Goal: Information Seeking & Learning: Learn about a topic

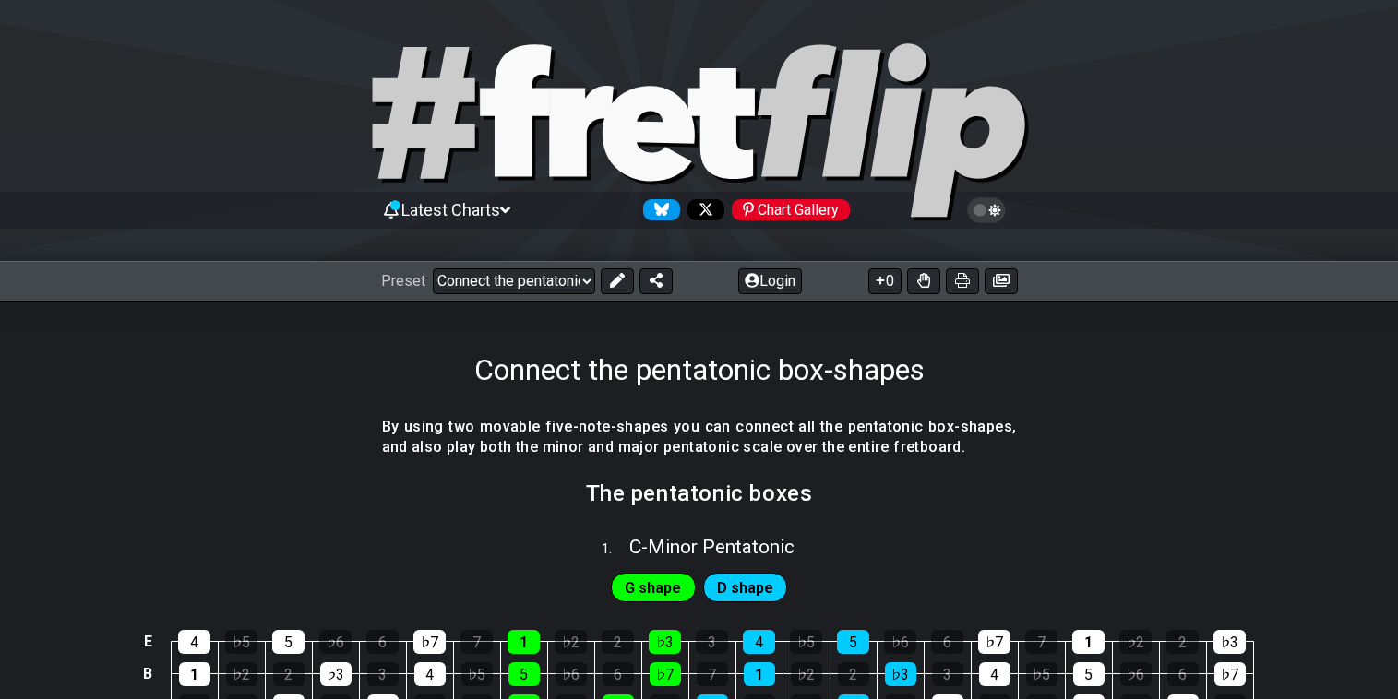
select select "/connect-pentatonic-boxes"
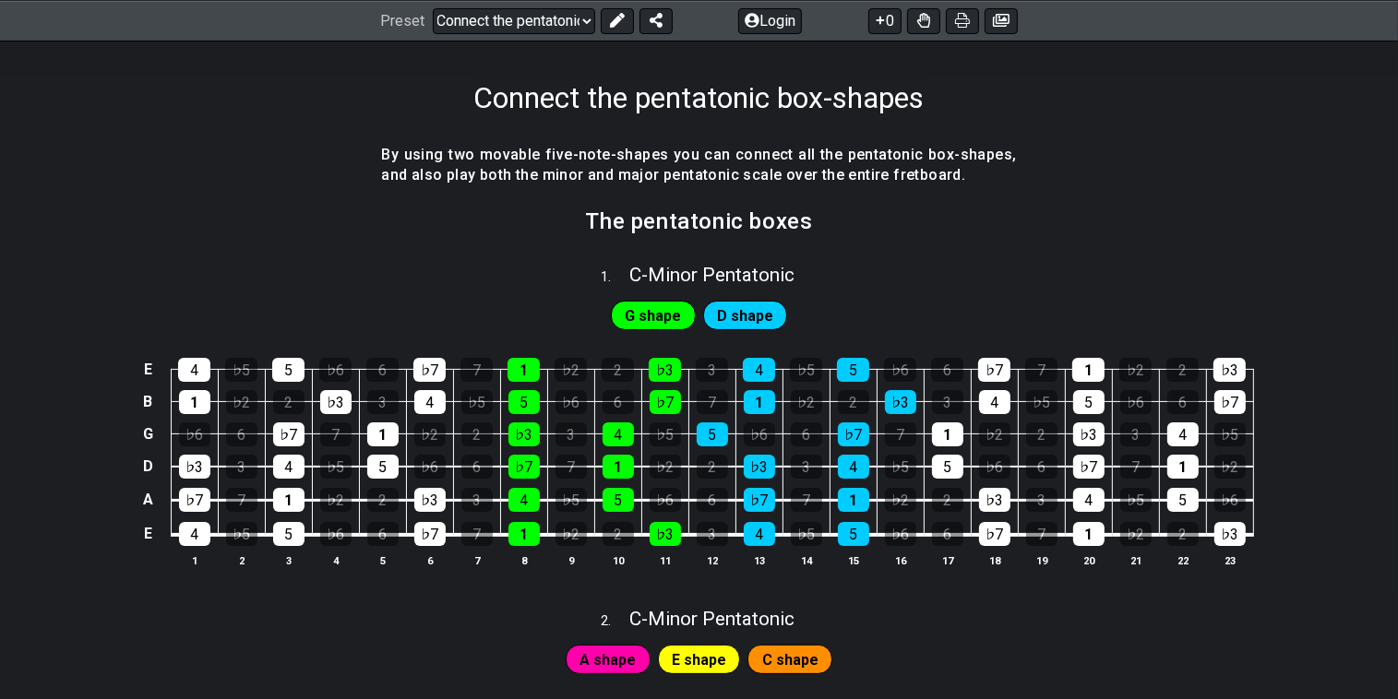
scroll to position [277, 0]
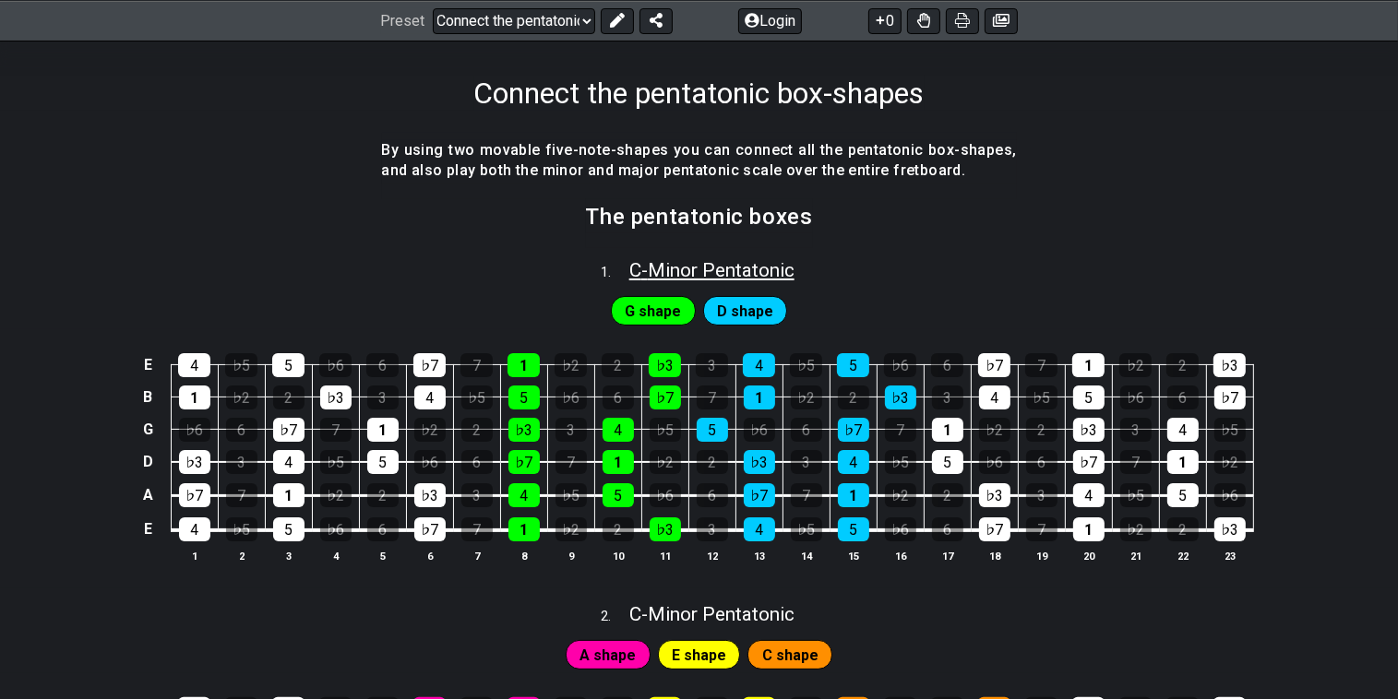
click at [635, 267] on span "C - Minor Pentatonic" at bounding box center [711, 270] width 165 height 22
select select "C"
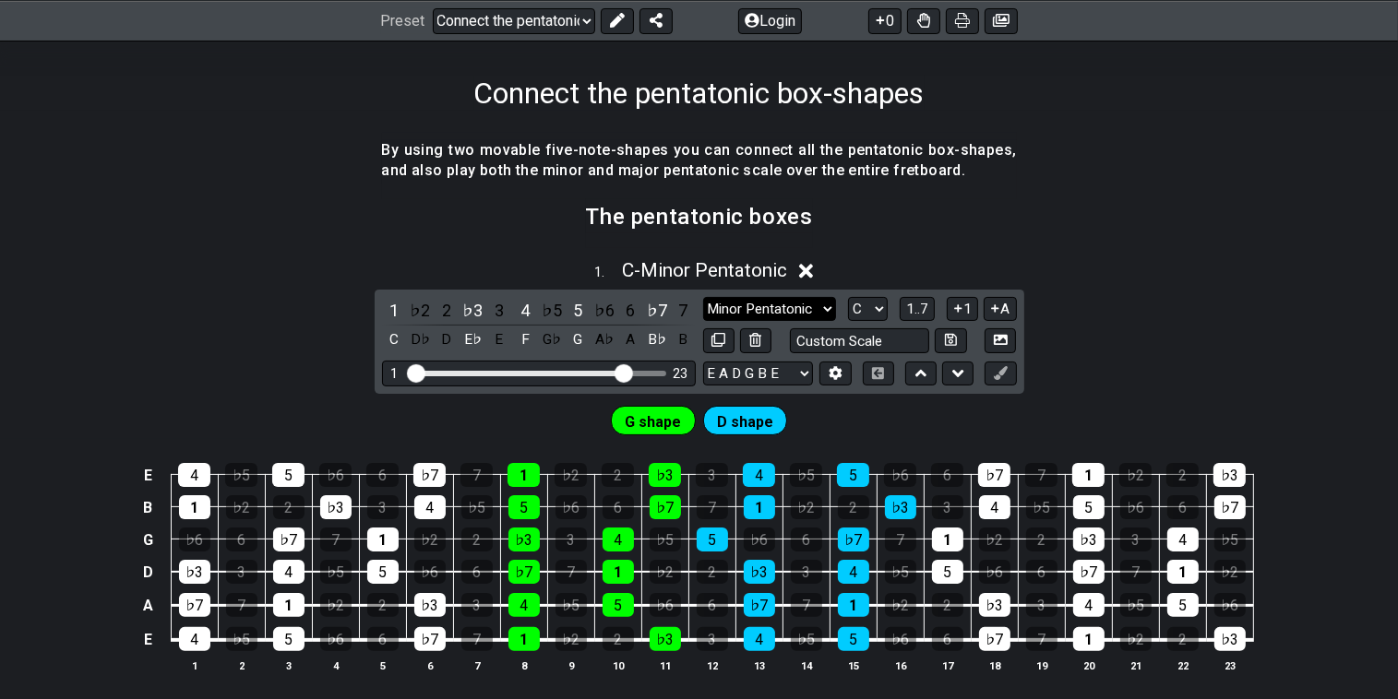
click at [826, 307] on select "Minor Pentatonic New Scale Minor Pentatonic Major Pentatonic Minor Blues Major …" at bounding box center [769, 309] width 133 height 25
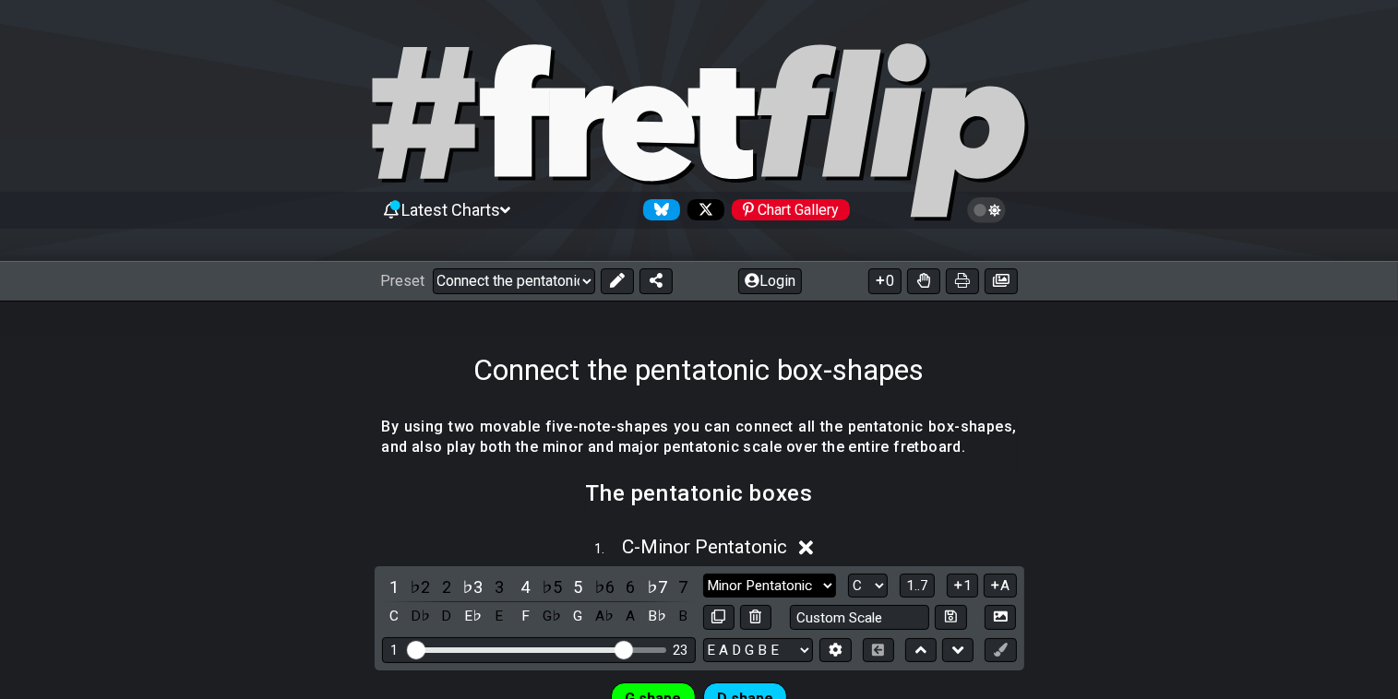
click at [825, 586] on select "Minor Pentatonic New Scale Minor Pentatonic Major Pentatonic Minor Blues Major …" at bounding box center [769, 586] width 133 height 25
select select "Major Pentatonic"
click at [703, 574] on select "Minor Pentatonic New Scale Minor Pentatonic Major Pentatonic Minor Blues Major …" at bounding box center [769, 586] width 133 height 25
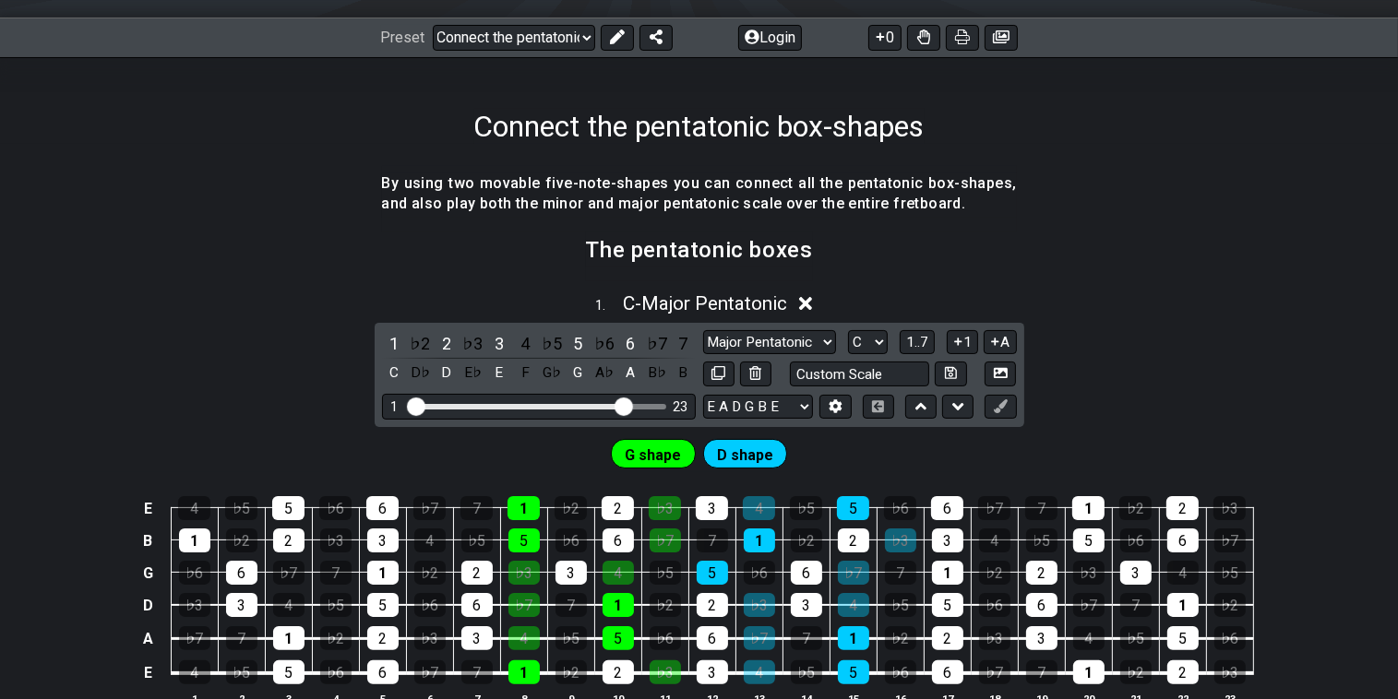
scroll to position [277, 0]
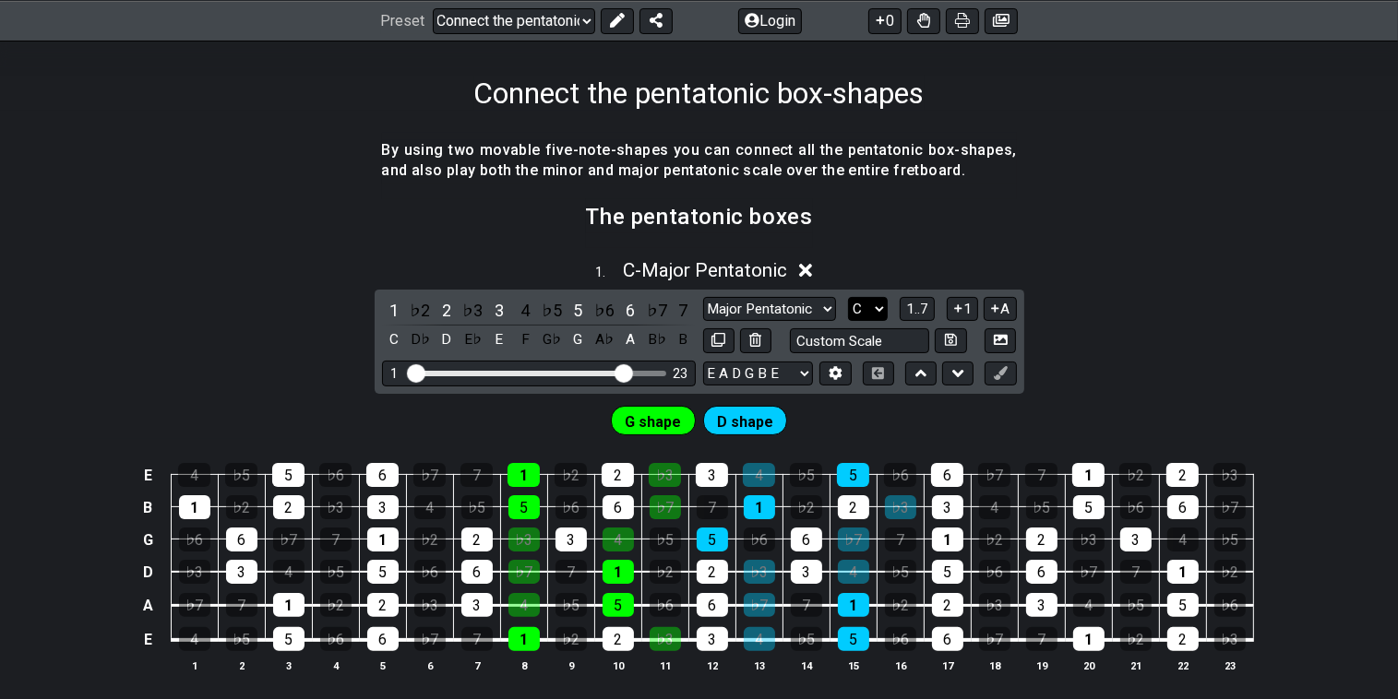
click at [875, 307] on select "A♭ A A♯ B♭ B C C♯ D♭ D D♯ E♭ E F F♯ G♭ G G♯" at bounding box center [868, 309] width 40 height 25
select select "D"
click at [848, 297] on select "A♭ A A♯ B♭ B C C♯ D♭ D D♯ E♭ E F F♯ G♭ G G♯" at bounding box center [868, 309] width 40 height 25
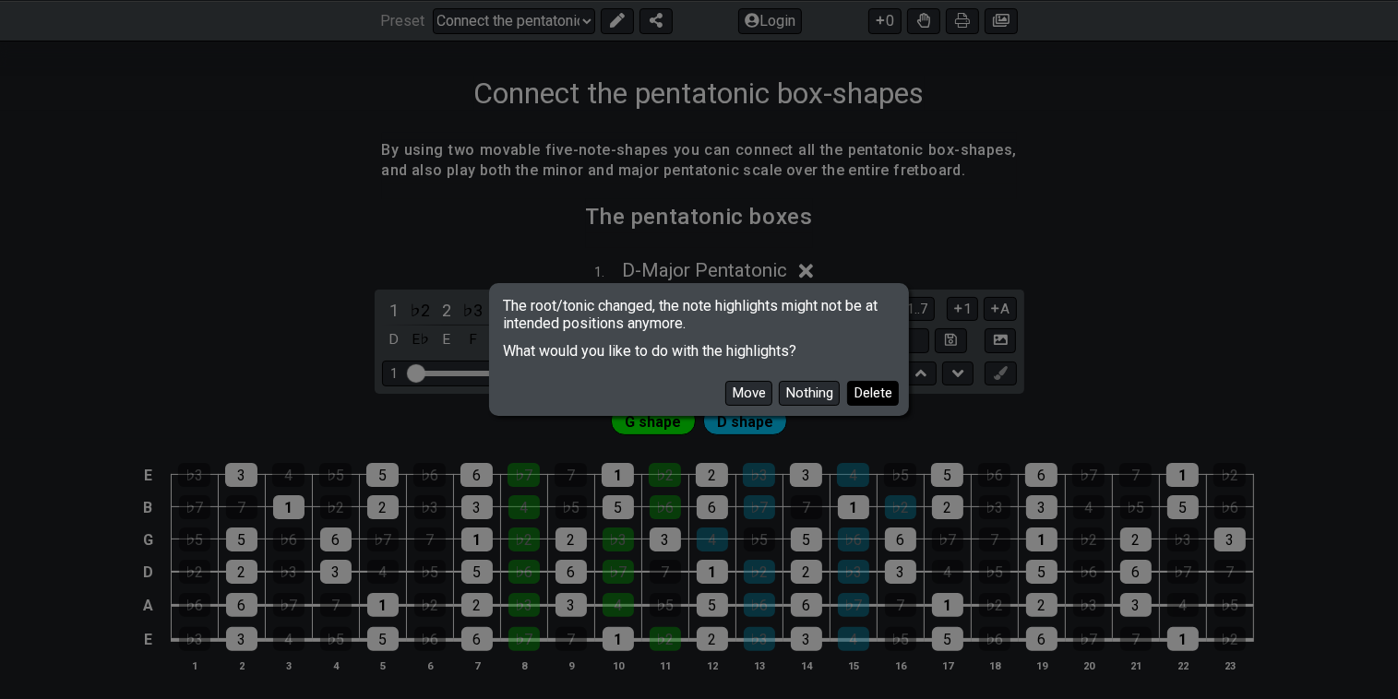
click at [867, 390] on button "Delete" at bounding box center [873, 393] width 52 height 25
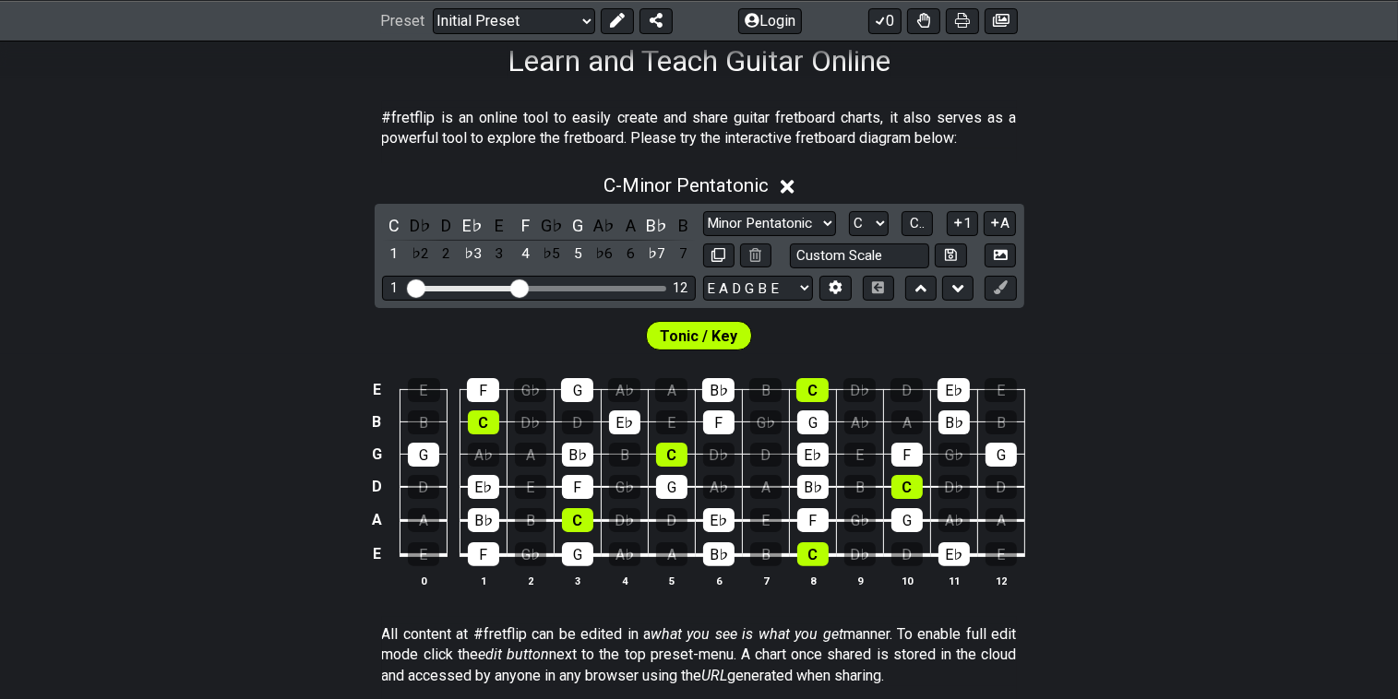
scroll to position [277, 0]
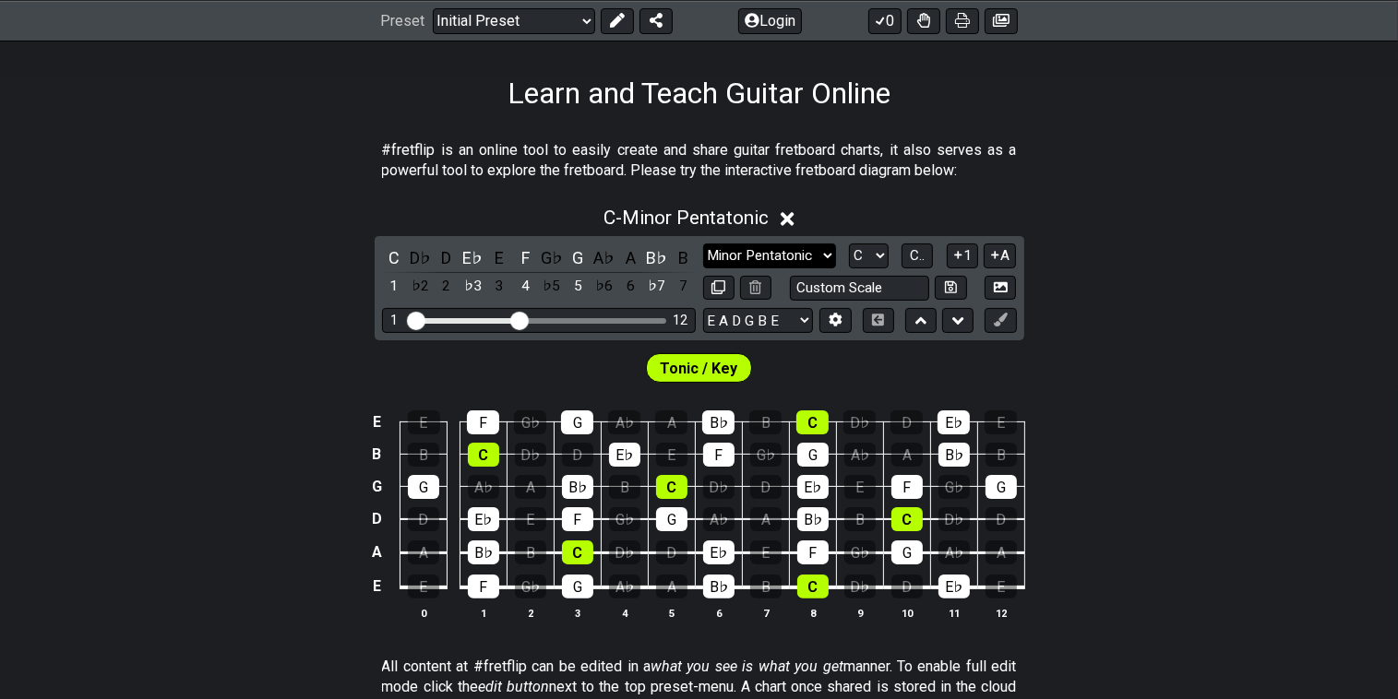
click at [827, 257] on select "Minor Pentatonic Click to edit Minor Pentatonic Major Pentatonic Minor Blues Ma…" at bounding box center [769, 256] width 133 height 25
select select "Major Pentatonic"
click at [703, 244] on select "Minor Pentatonic Click to edit Minor Pentatonic Major Pentatonic Minor Blues Ma…" at bounding box center [769, 256] width 133 height 25
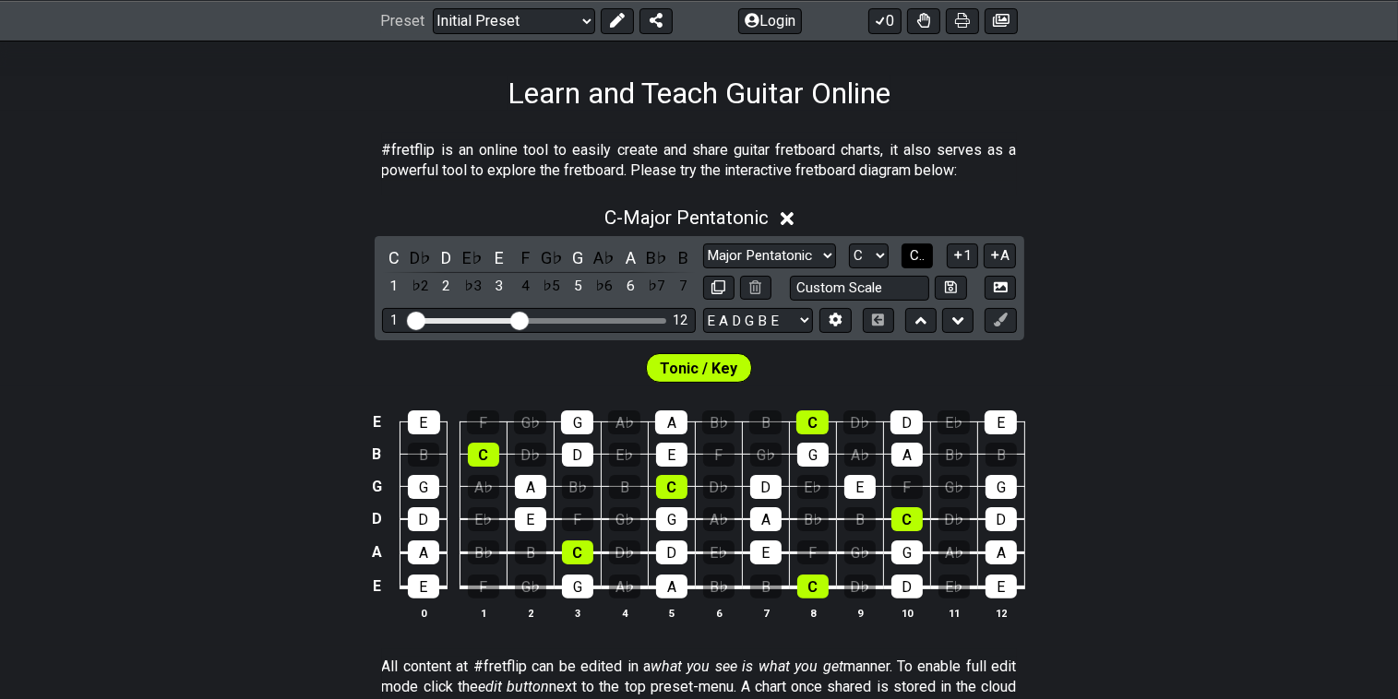
click at [915, 252] on span "C.." at bounding box center [917, 255] width 15 height 17
click at [915, 252] on span "1..7" at bounding box center [917, 255] width 22 height 17
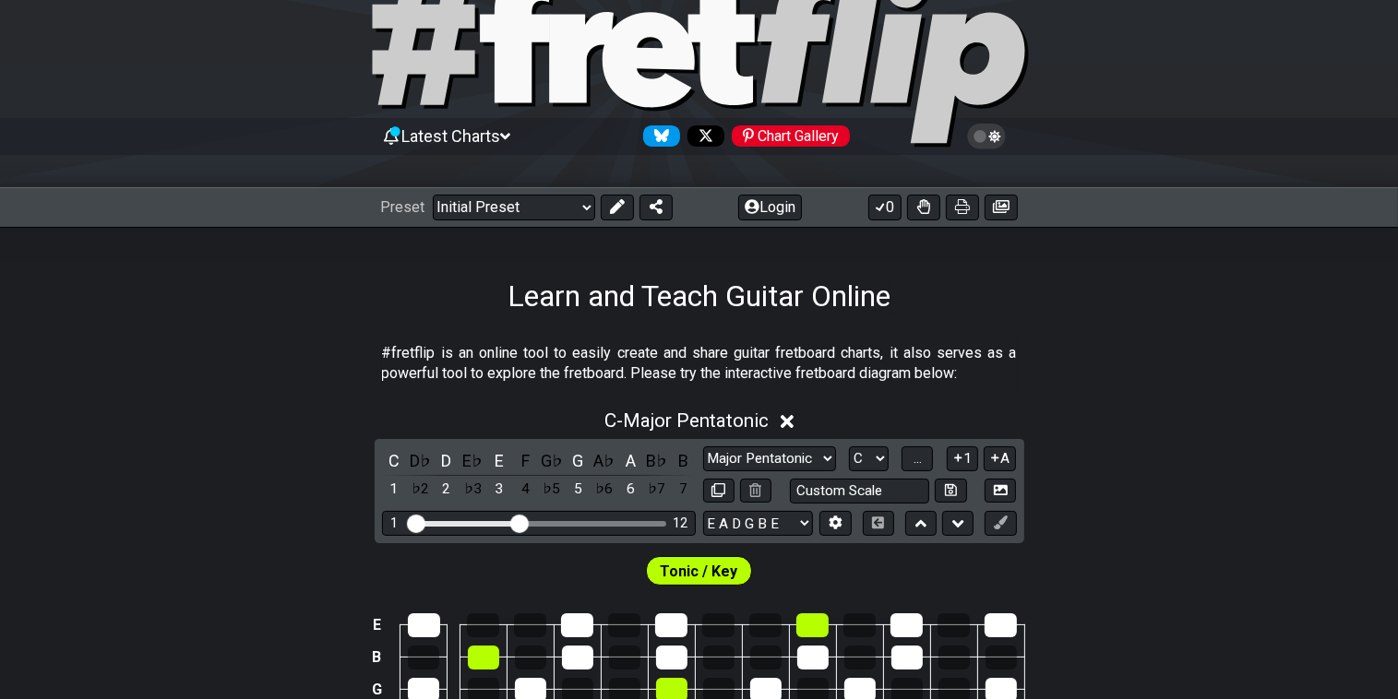
scroll to position [0, 0]
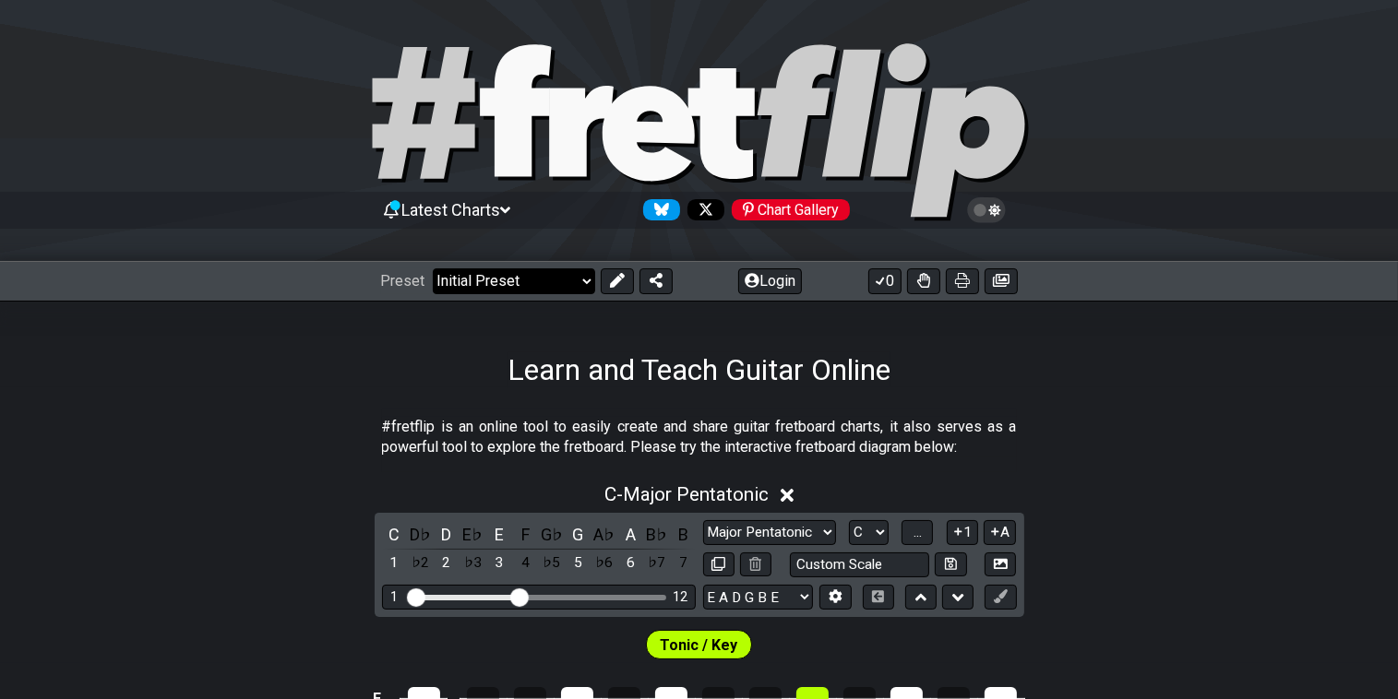
click at [583, 281] on select "Welcome to #fretflip! Initial Preset Custom Preset Minor Pentatonic Major Penta…" at bounding box center [514, 281] width 162 height 26
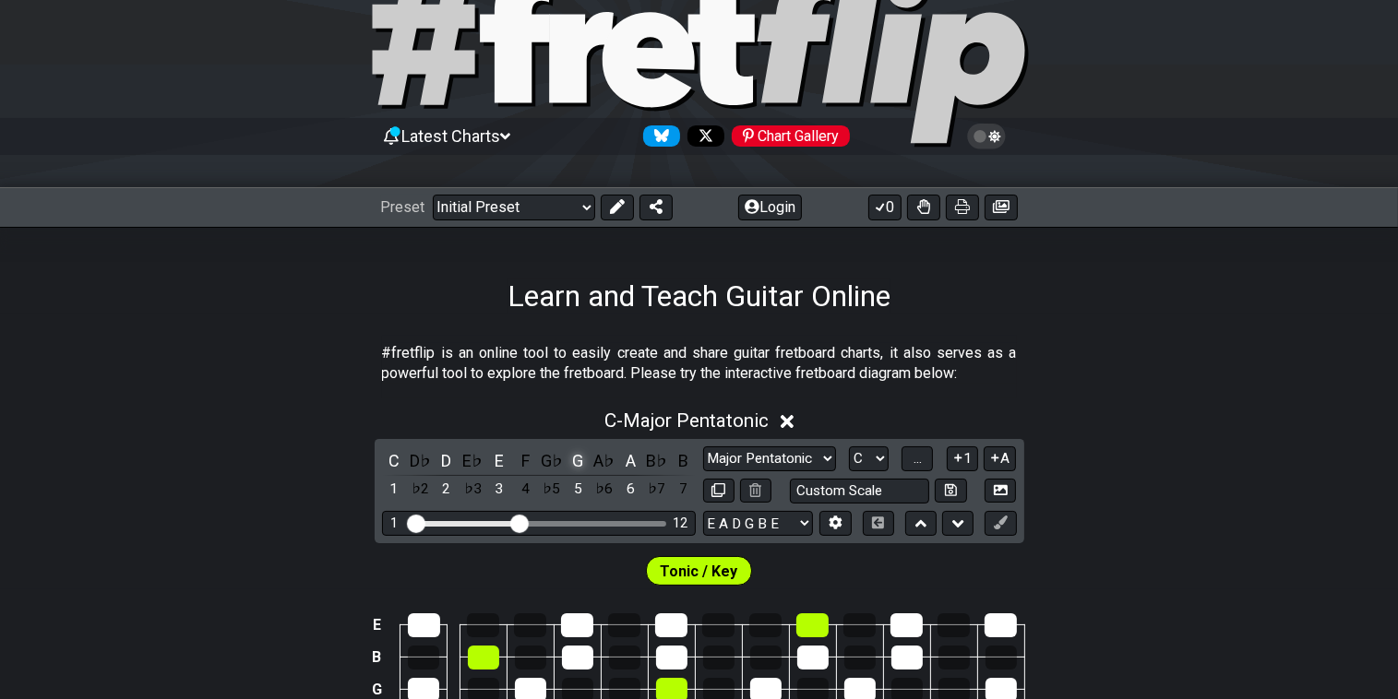
scroll to position [369, 0]
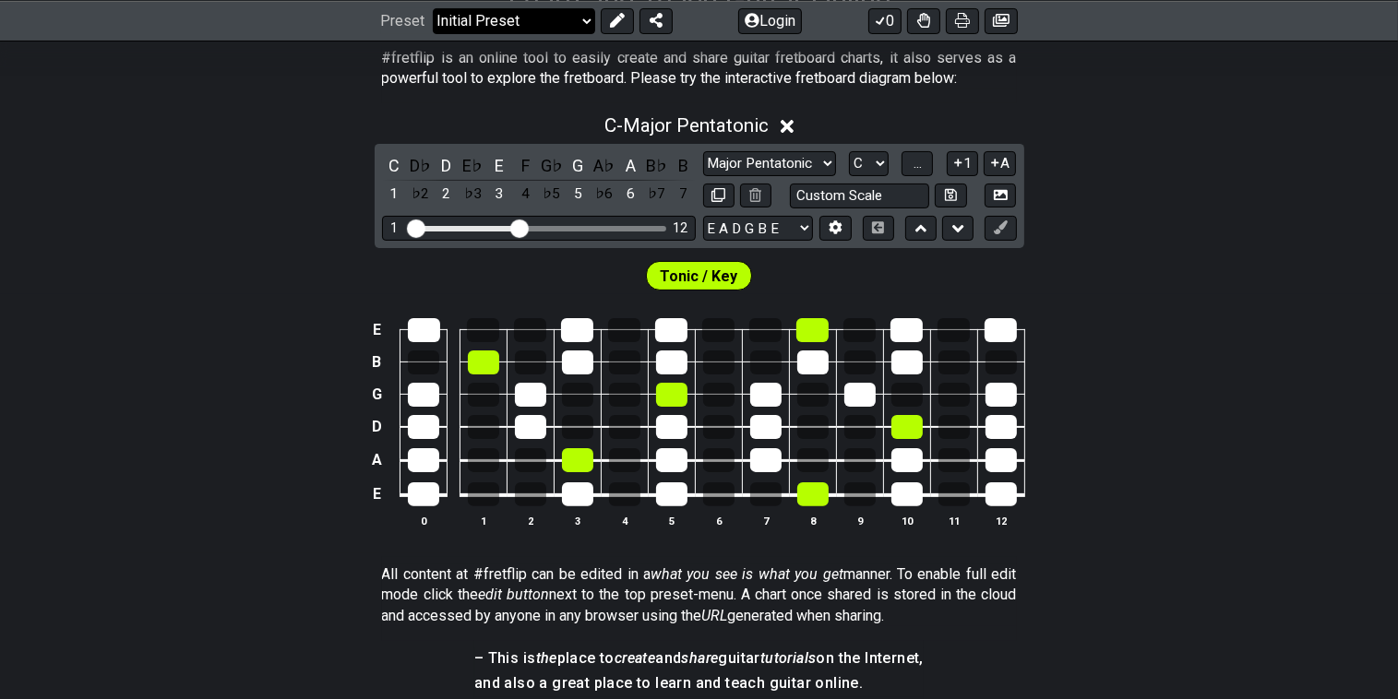
click at [583, 18] on select "Welcome to #fretflip! Initial Preset Custom Preset Minor Pentatonic Major Penta…" at bounding box center [514, 20] width 162 height 26
click at [433, 7] on select "Welcome to #fretflip! Initial Preset Custom Preset Minor Pentatonic Major Penta…" at bounding box center [514, 20] width 162 height 26
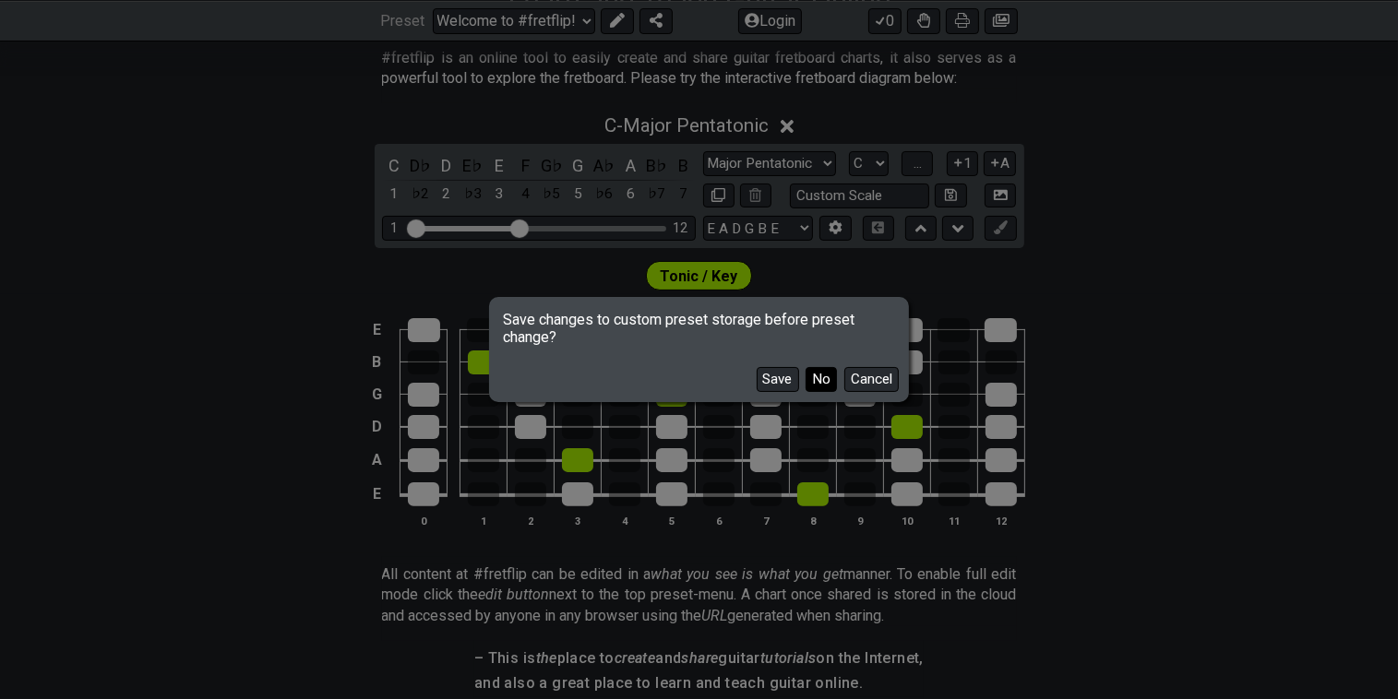
click at [821, 377] on button "No" at bounding box center [820, 379] width 31 height 25
select select "/connect-pentatonic-boxes"
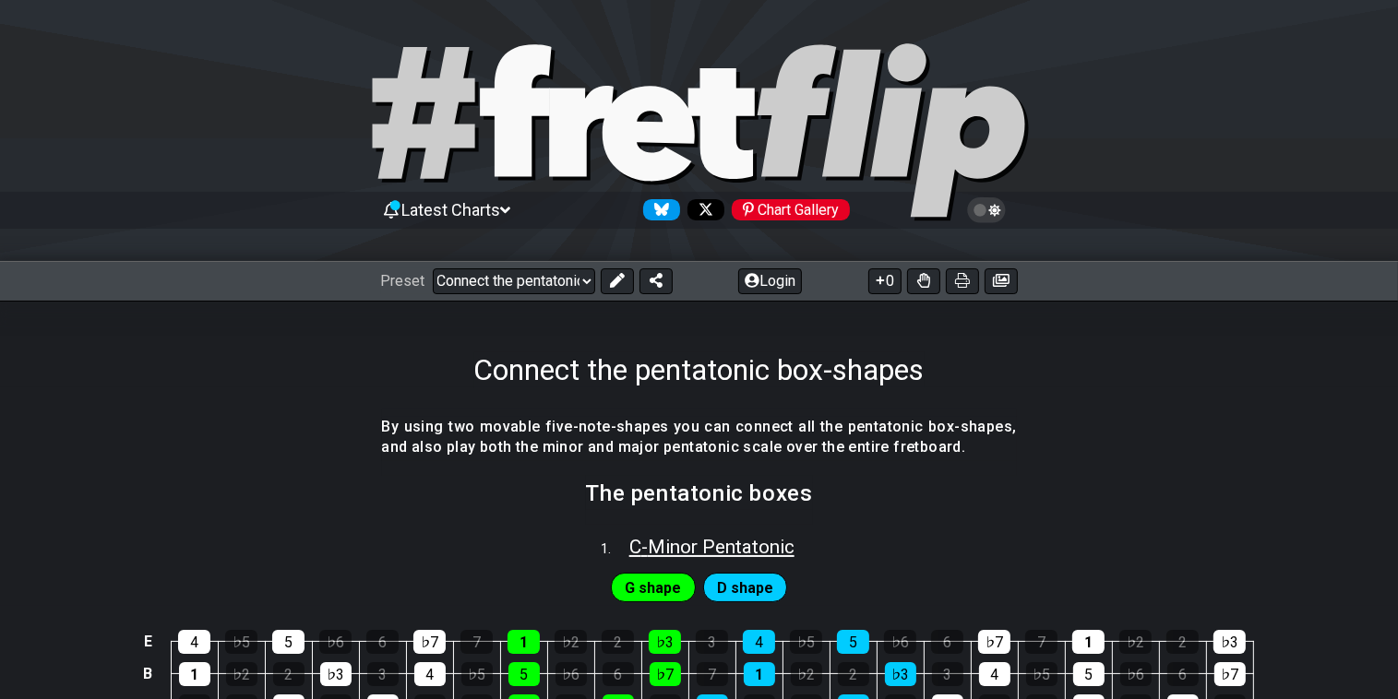
click at [673, 540] on span "C - Minor Pentatonic" at bounding box center [711, 547] width 165 height 22
select select "C"
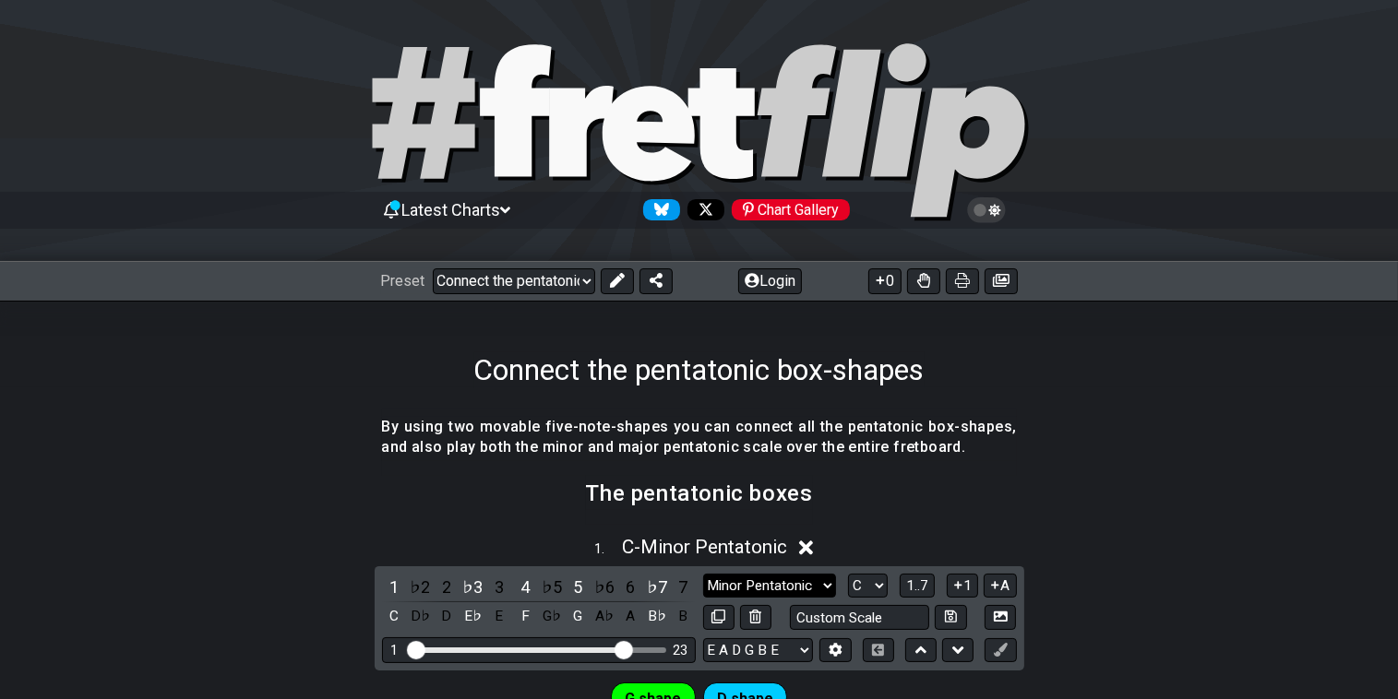
click at [824, 584] on select "Minor Pentatonic New Scale Minor Pentatonic Major Pentatonic Minor Blues Major …" at bounding box center [769, 586] width 133 height 25
select select "Major Pentatonic"
click at [703, 574] on select "Minor Pentatonic New Scale Minor Pentatonic Major Pentatonic Minor Blues Major …" at bounding box center [769, 586] width 133 height 25
click at [812, 546] on icon at bounding box center [806, 549] width 14 height 14
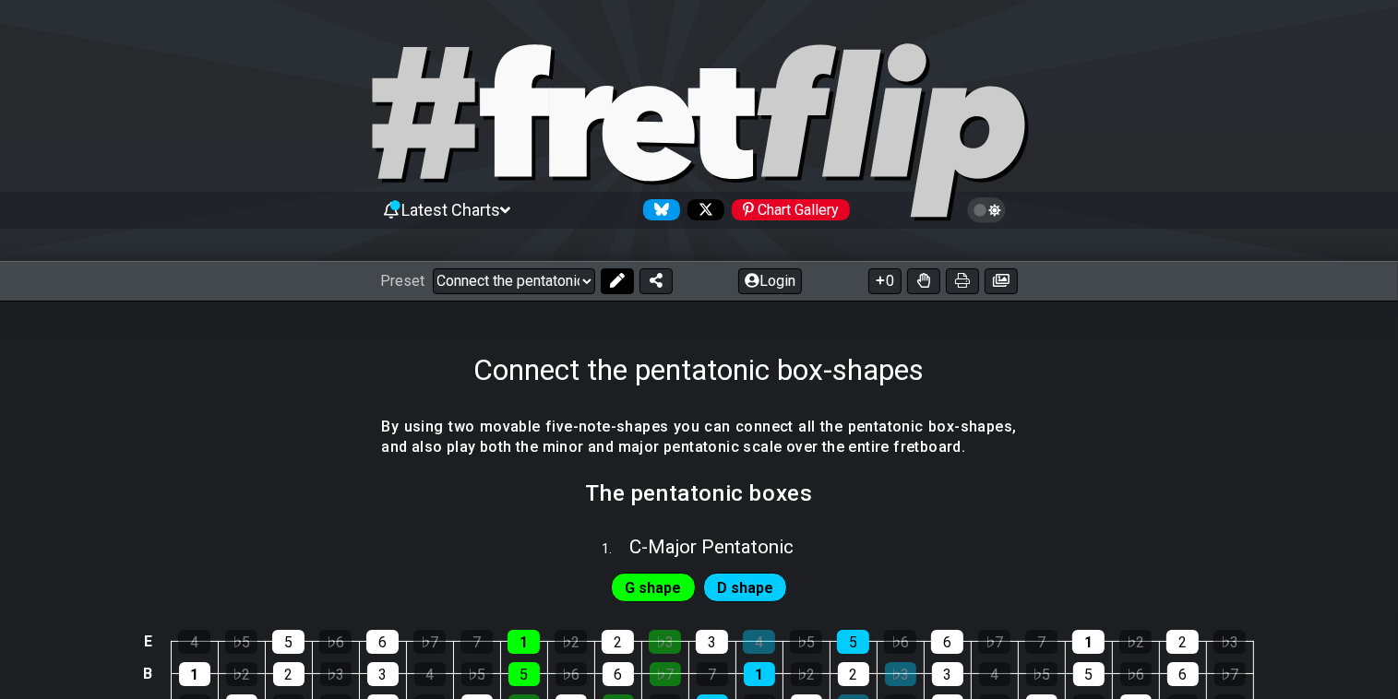
click at [611, 276] on icon at bounding box center [617, 280] width 15 height 15
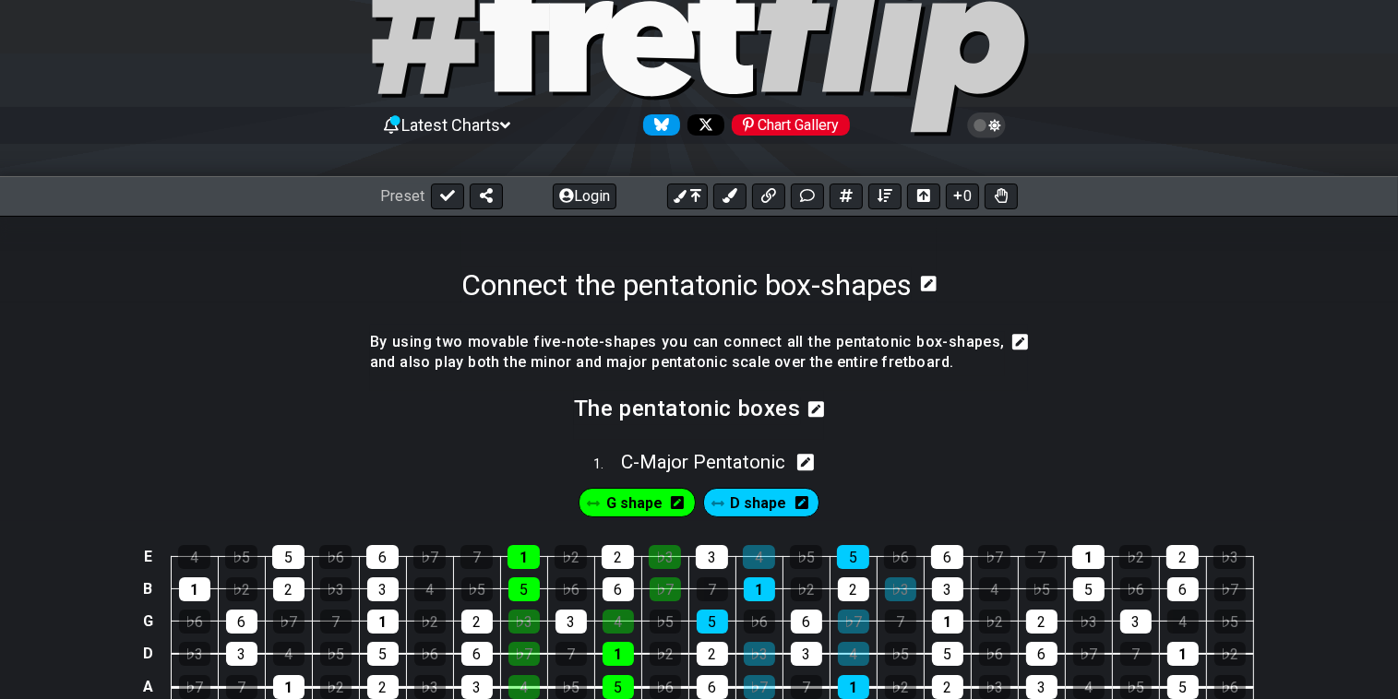
scroll to position [277, 0]
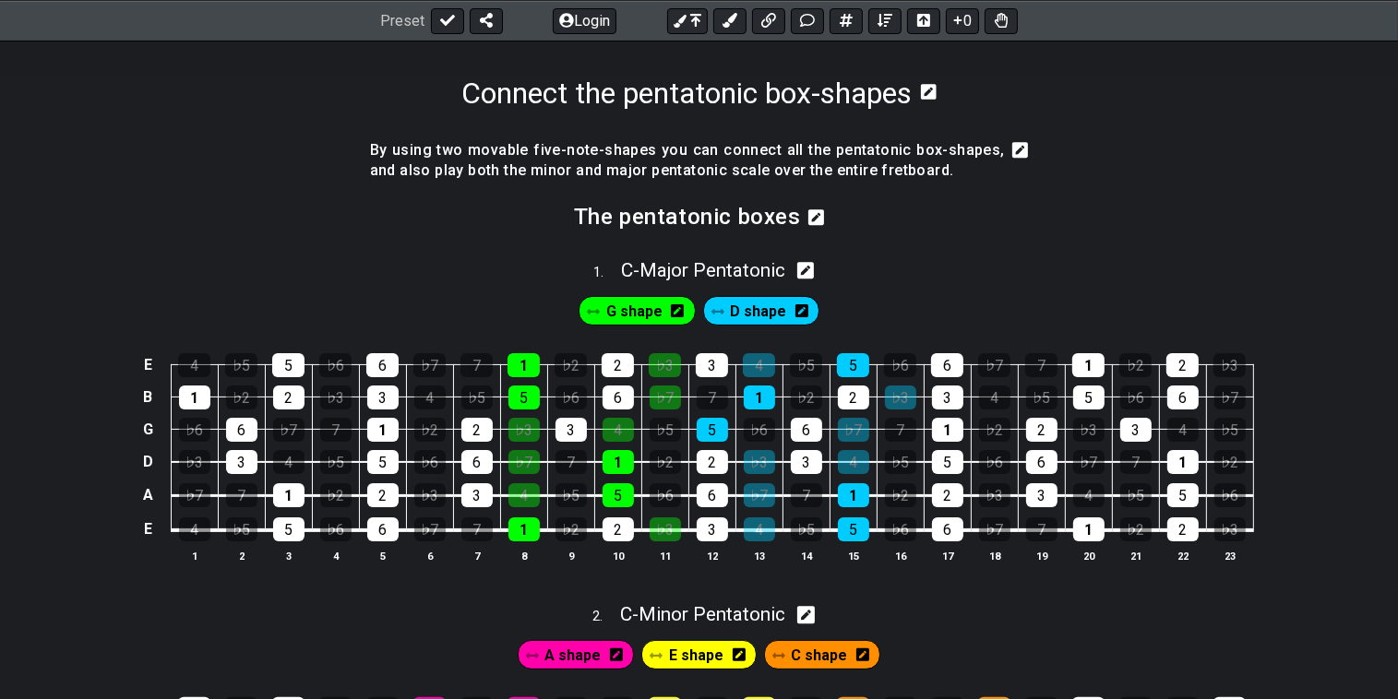
click at [639, 306] on span "G shape" at bounding box center [634, 311] width 56 height 27
click at [639, 307] on span "G shape" at bounding box center [634, 311] width 53 height 27
click at [639, 307] on span "G shape" at bounding box center [634, 311] width 56 height 27
click at [639, 307] on span "G shape" at bounding box center [634, 311] width 53 height 27
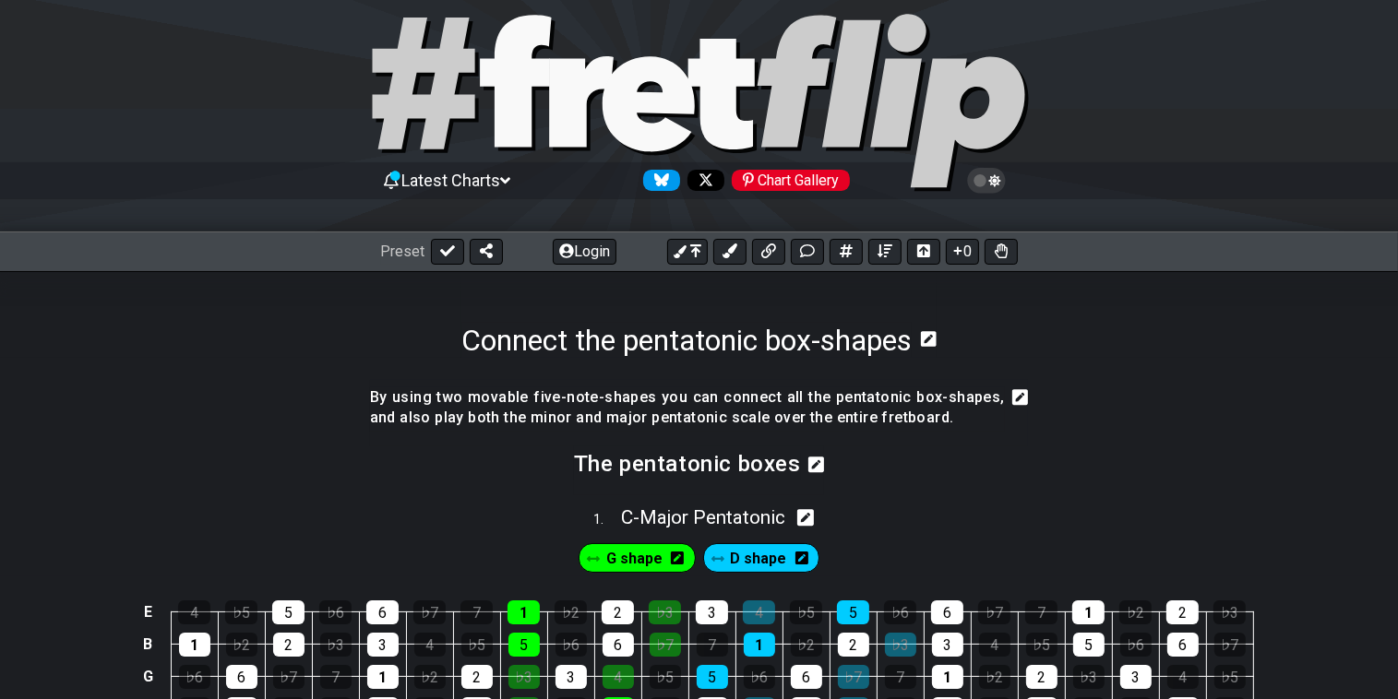
scroll to position [0, 0]
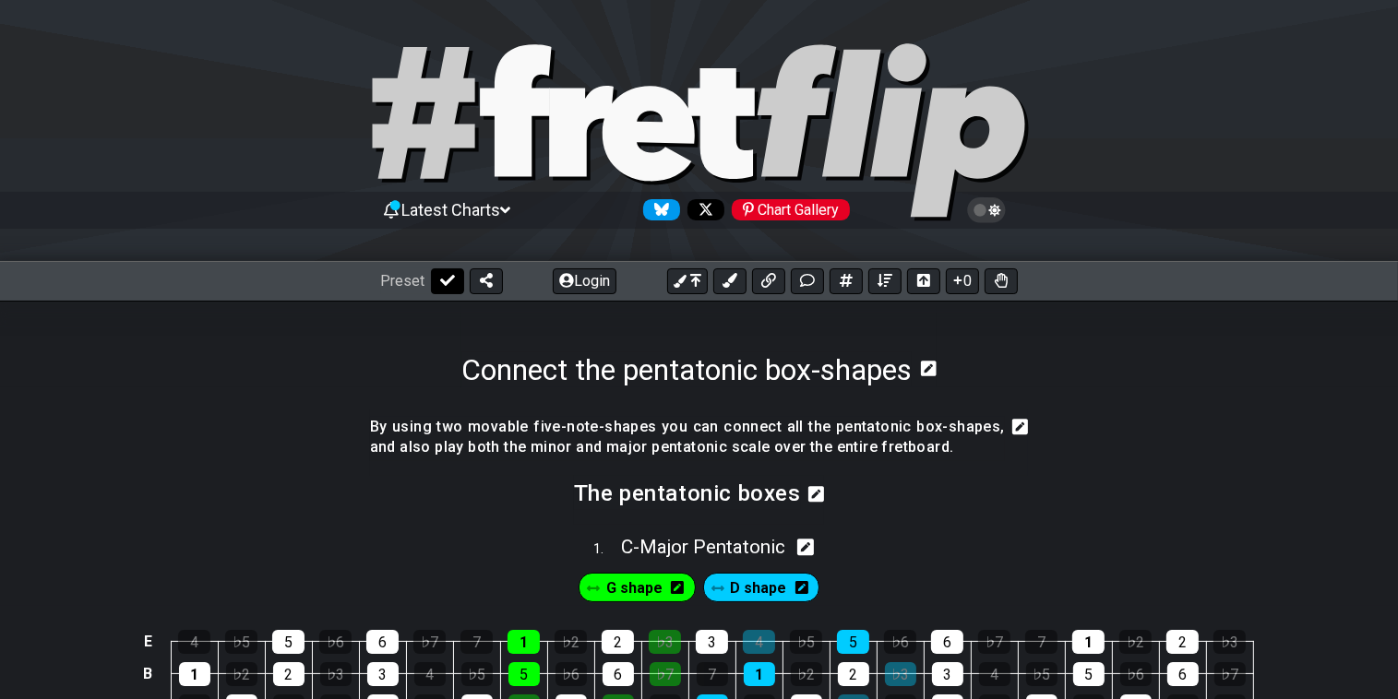
click at [449, 281] on icon at bounding box center [447, 280] width 15 height 15
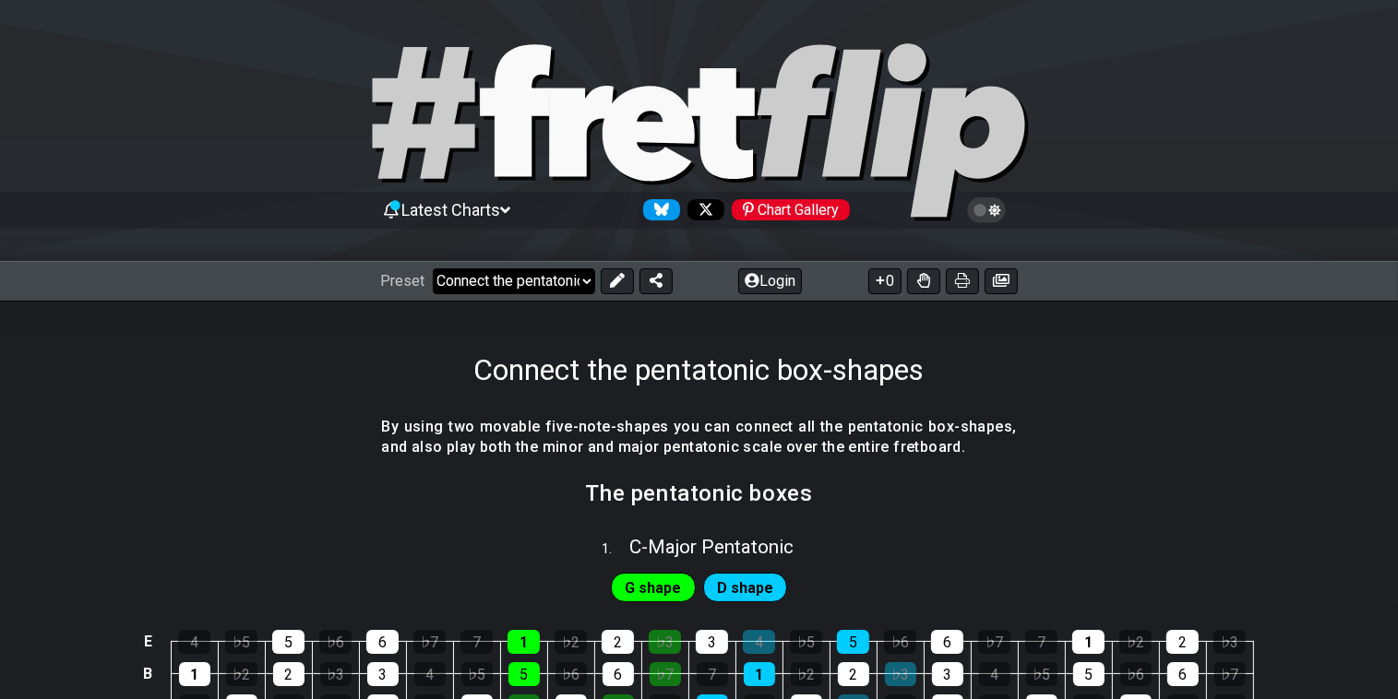
click at [464, 275] on select "Welcome to #fretflip! Initial Preset Custom Preset Minor Pentatonic Major Penta…" at bounding box center [514, 281] width 162 height 26
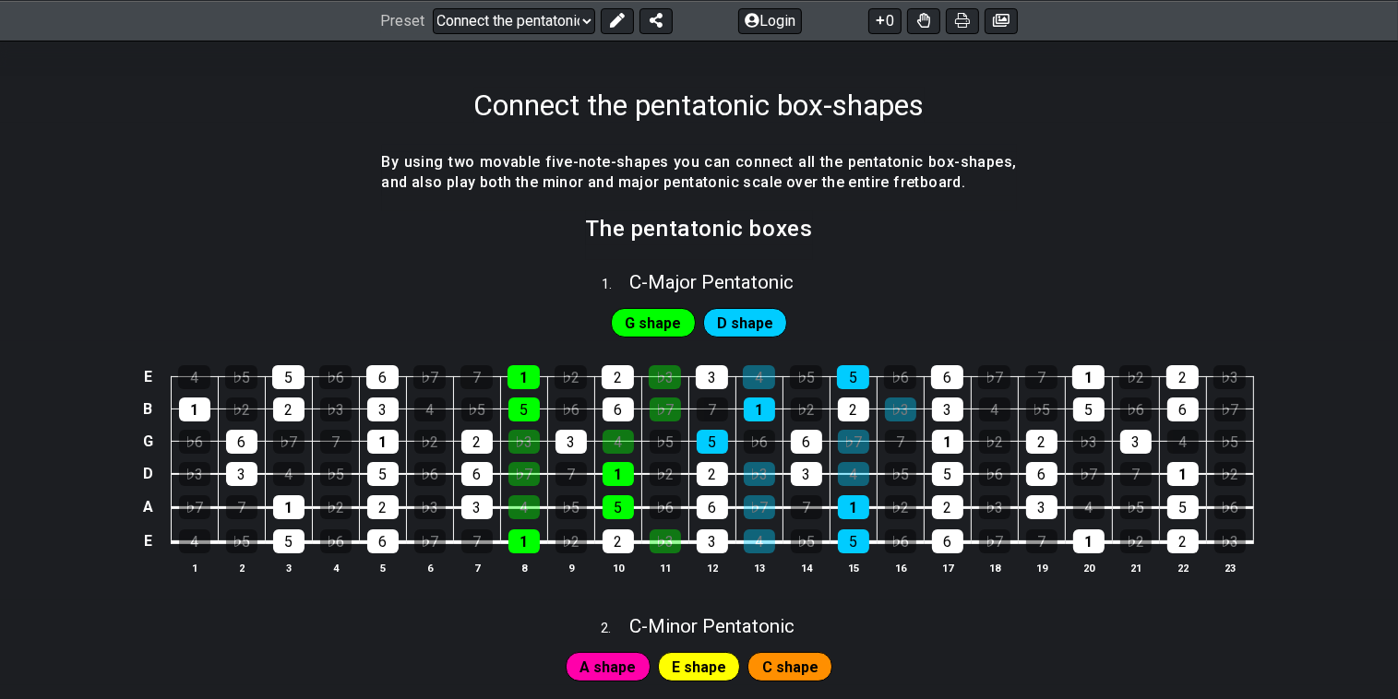
scroll to position [277, 0]
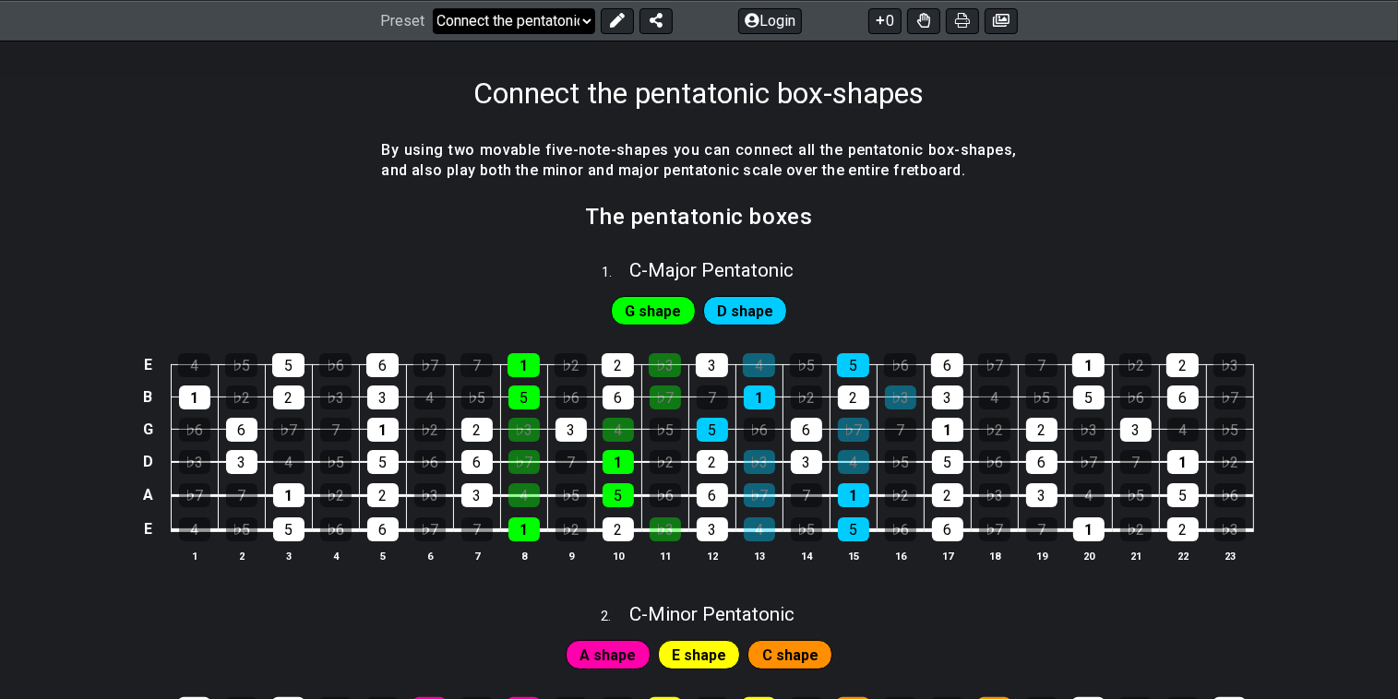
click at [589, 11] on select "Welcome to #fretflip! Initial Preset Custom Preset Minor Pentatonic Major Penta…" at bounding box center [514, 20] width 162 height 26
click at [433, 7] on select "Welcome to #fretflip! Initial Preset Custom Preset Minor Pentatonic Major Penta…" at bounding box center [514, 20] width 162 height 26
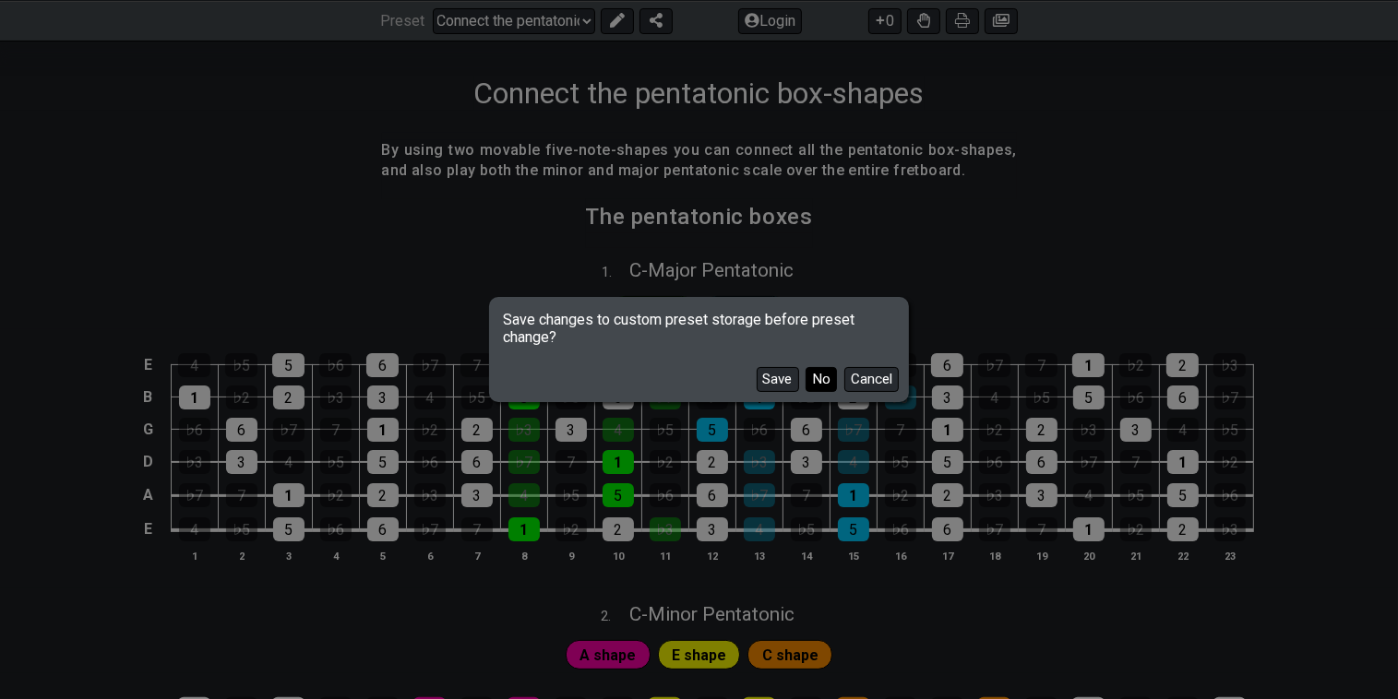
click at [827, 377] on button "No" at bounding box center [820, 379] width 31 height 25
select select "/major-pentatonic"
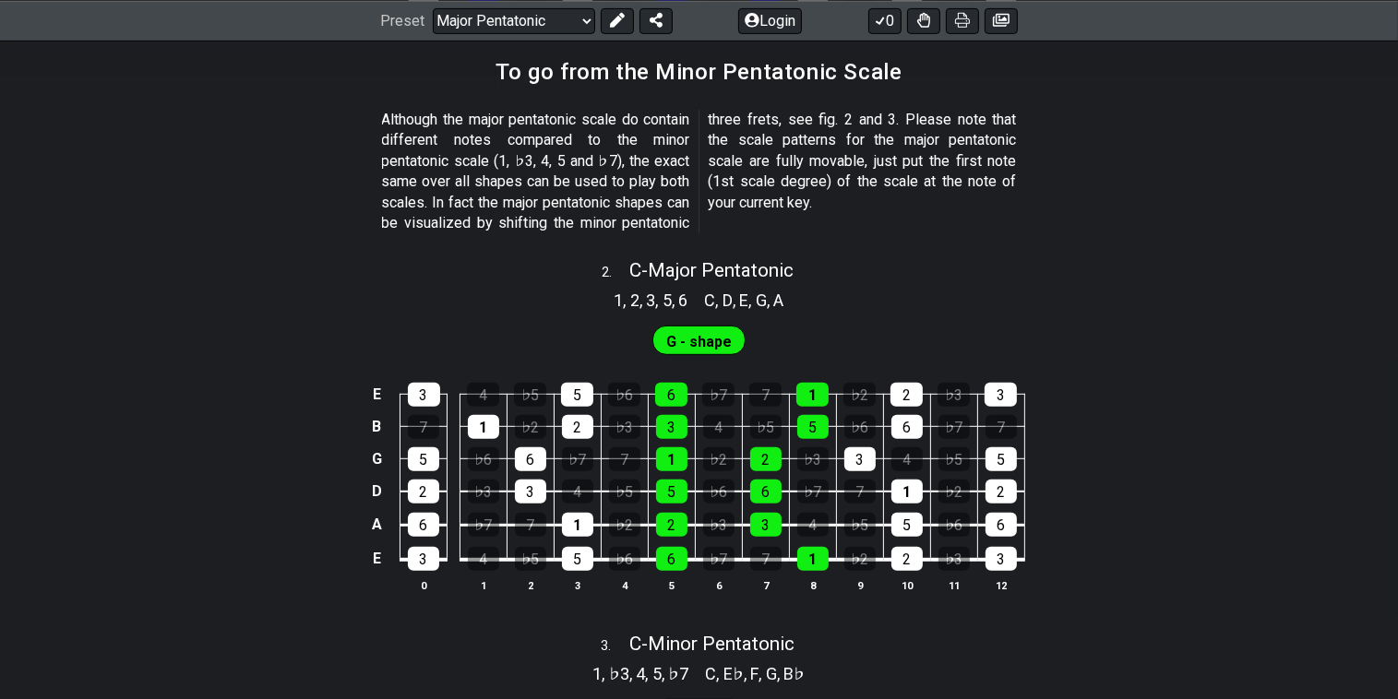
scroll to position [937, 0]
